Goal: Task Accomplishment & Management: Use online tool/utility

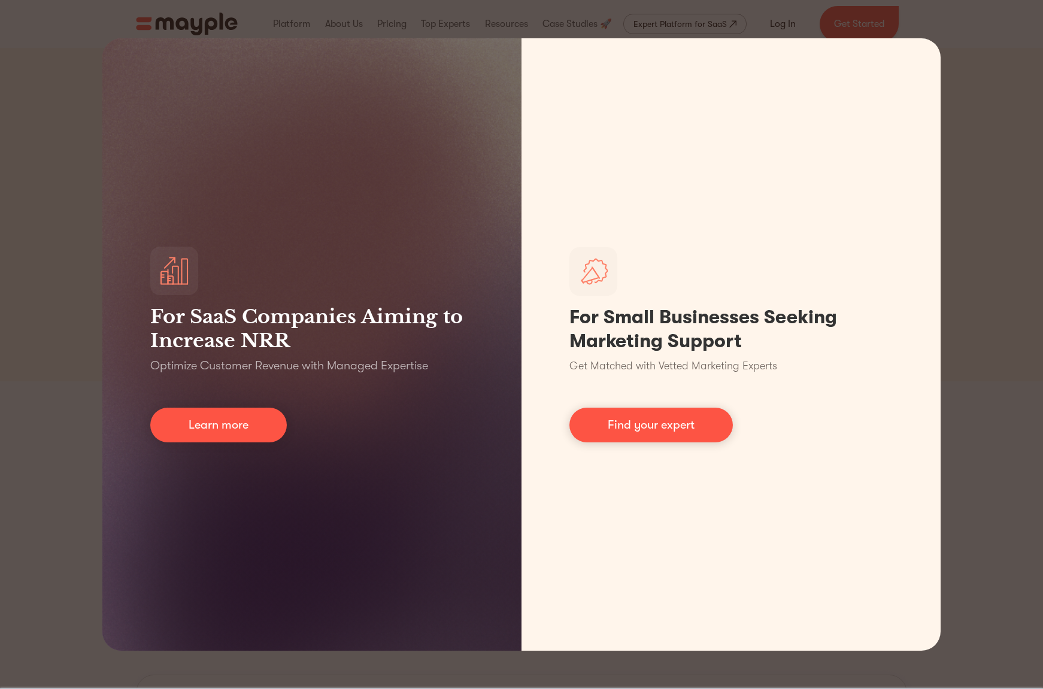
click at [54, 308] on div "For SaaS Companies Aiming to Increase NRR Optimize Customer Revenue with Manage…" at bounding box center [521, 344] width 1043 height 689
click at [952, 188] on div "For SaaS Companies Aiming to Increase NRR Optimize Customer Revenue with Manage…" at bounding box center [521, 344] width 1043 height 689
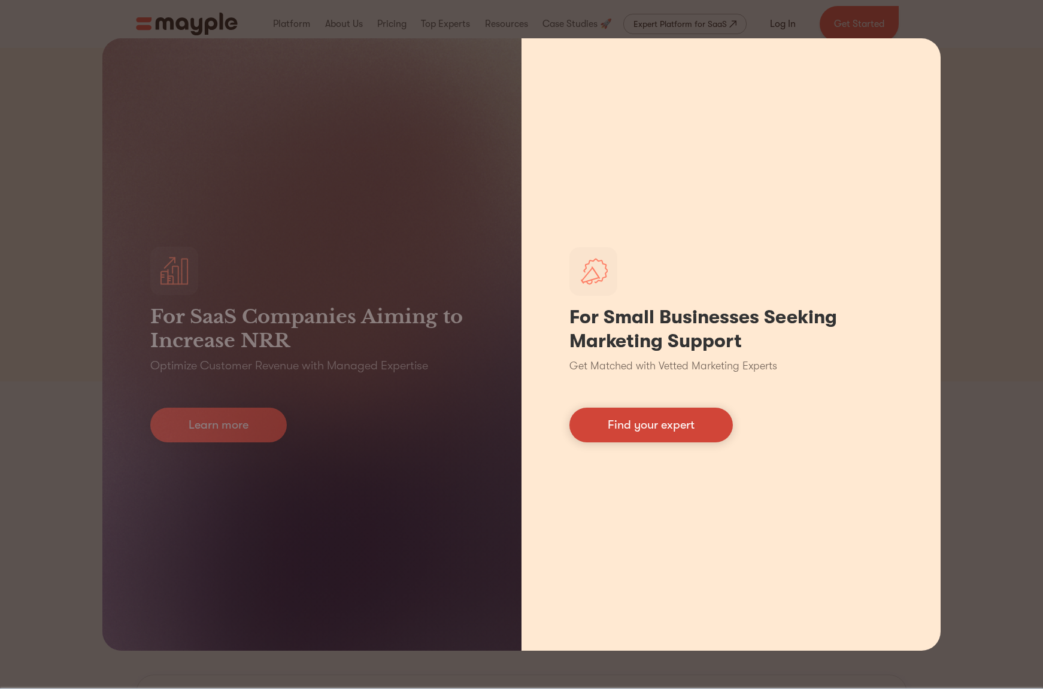
click at [656, 413] on link "Find your expert" at bounding box center [651, 425] width 163 height 35
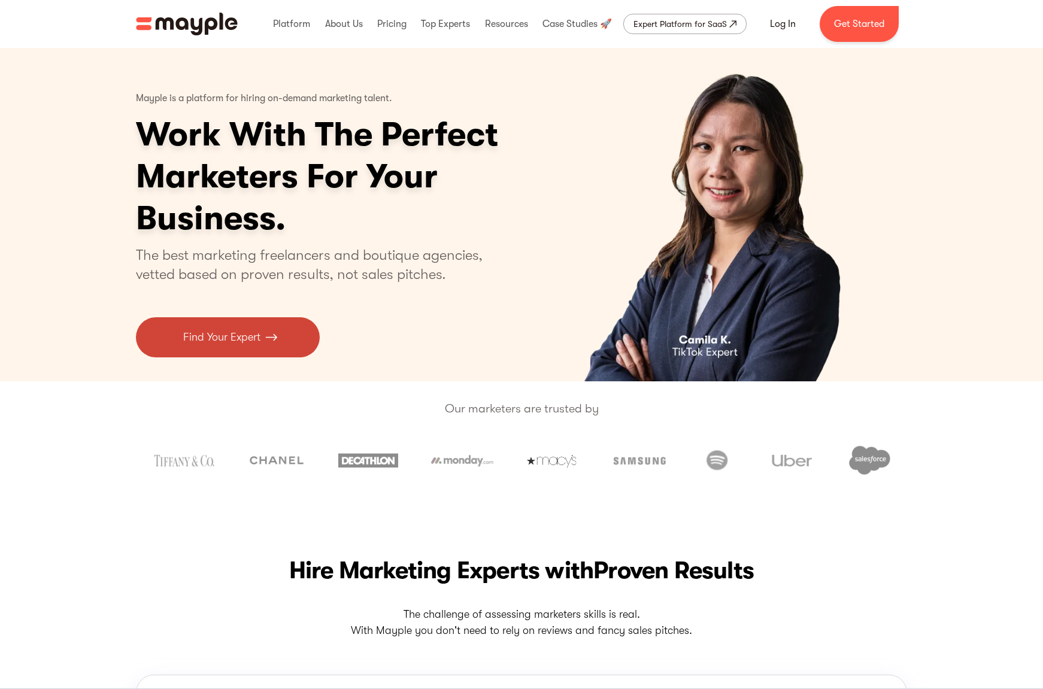
click at [252, 329] on p "Find Your Expert" at bounding box center [221, 337] width 77 height 16
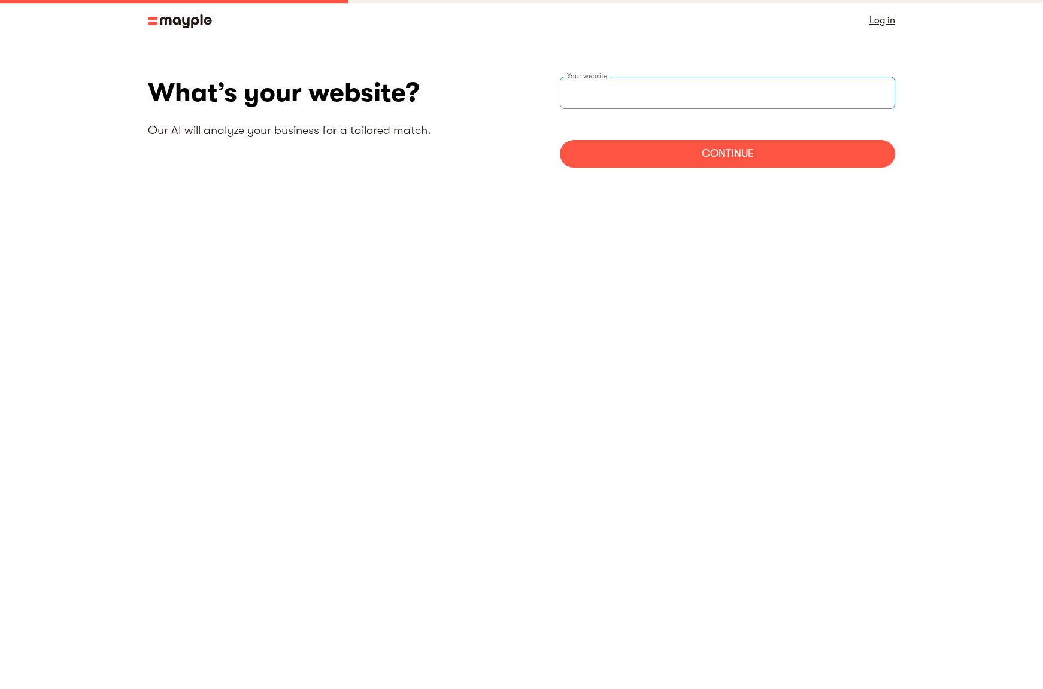
click at [631, 88] on input "websiteStep" at bounding box center [727, 93] width 335 height 32
type input "https://www.hunterspointpress.com"
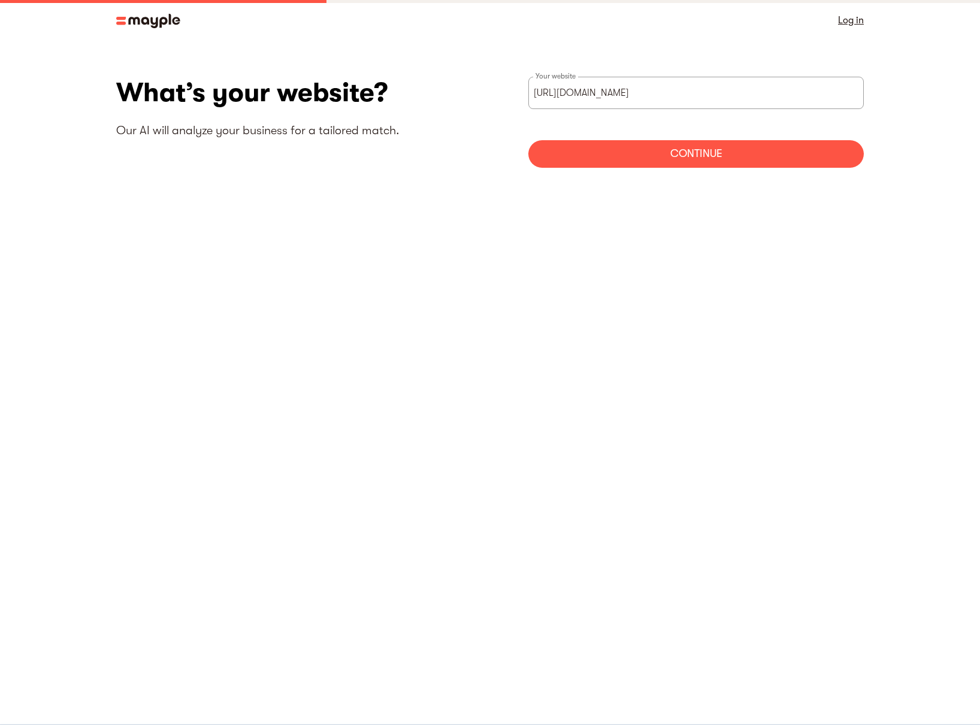
click at [722, 158] on div "Continue" at bounding box center [695, 154] width 335 height 28
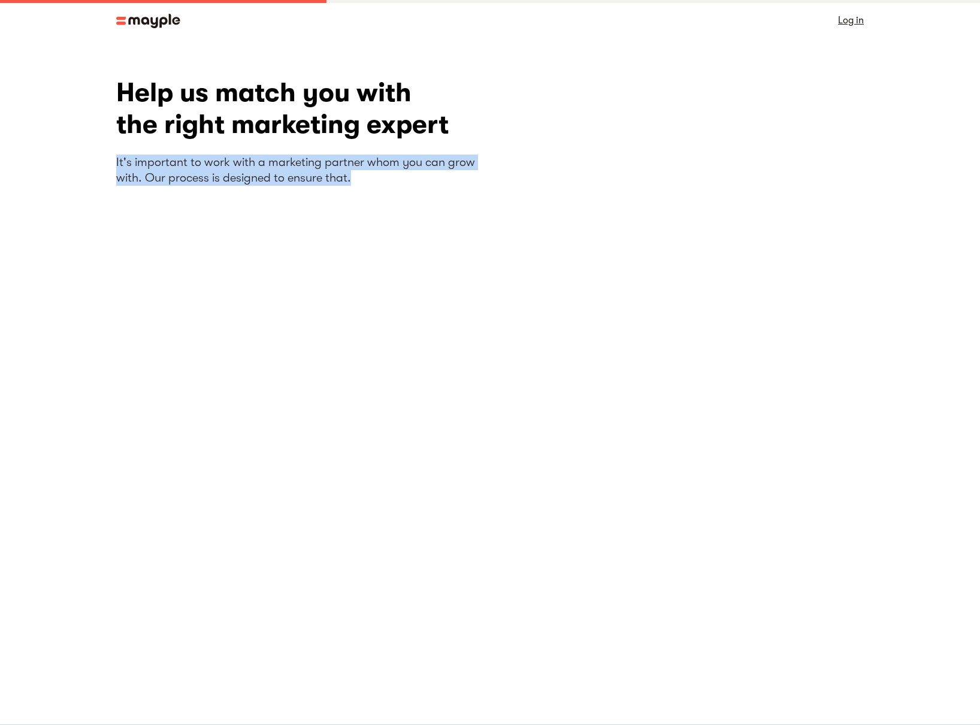
drag, startPoint x: 354, startPoint y: 177, endPoint x: 295, endPoint y: 151, distance: 64.3
click at [295, 151] on div "Help us match you with the right marketing expert It's important to work with a…" at bounding box center [303, 277] width 374 height 401
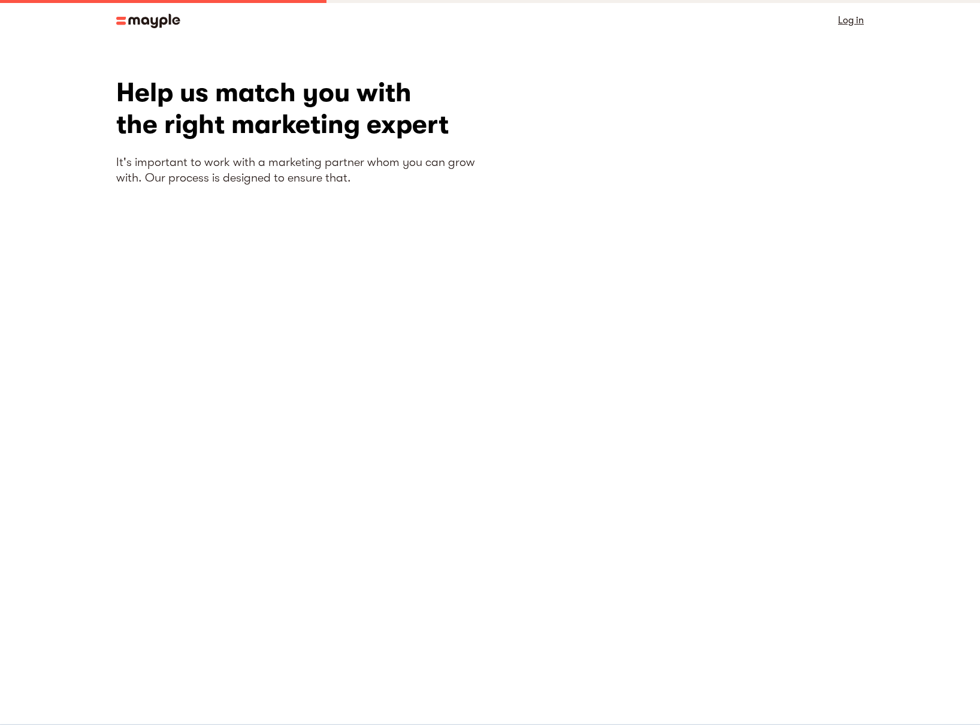
drag, startPoint x: 294, startPoint y: 150, endPoint x: 194, endPoint y: 72, distance: 126.7
click at [292, 150] on div "Help us match you with the right marketing expert It's important to work with a…" at bounding box center [303, 277] width 374 height 401
